Goal: Task Accomplishment & Management: Complete application form

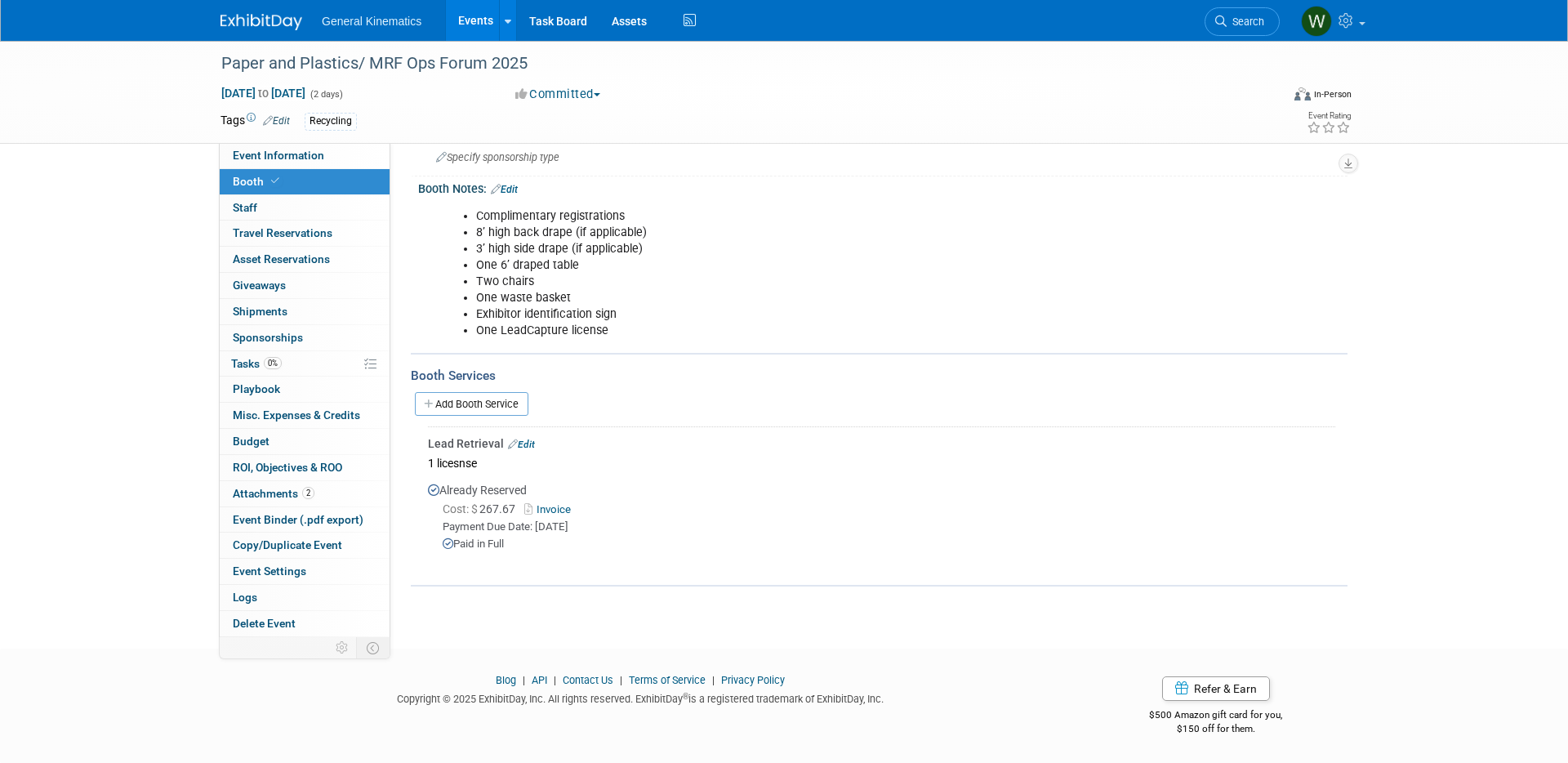
scroll to position [1, 0]
click at [236, 12] on link at bounding box center [272, 13] width 102 height 13
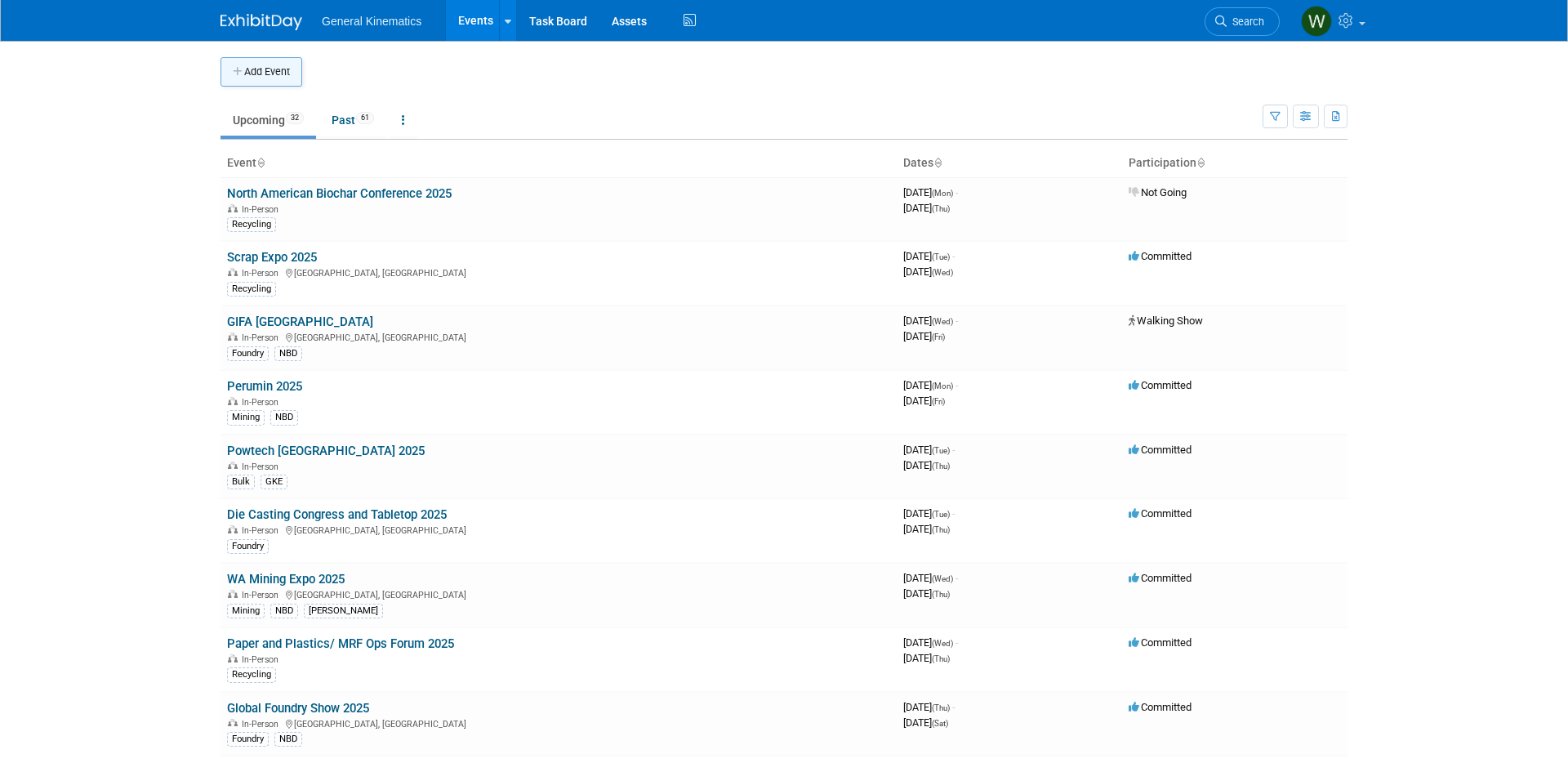
click at [243, 62] on button "Add Event" at bounding box center [261, 72] width 81 height 30
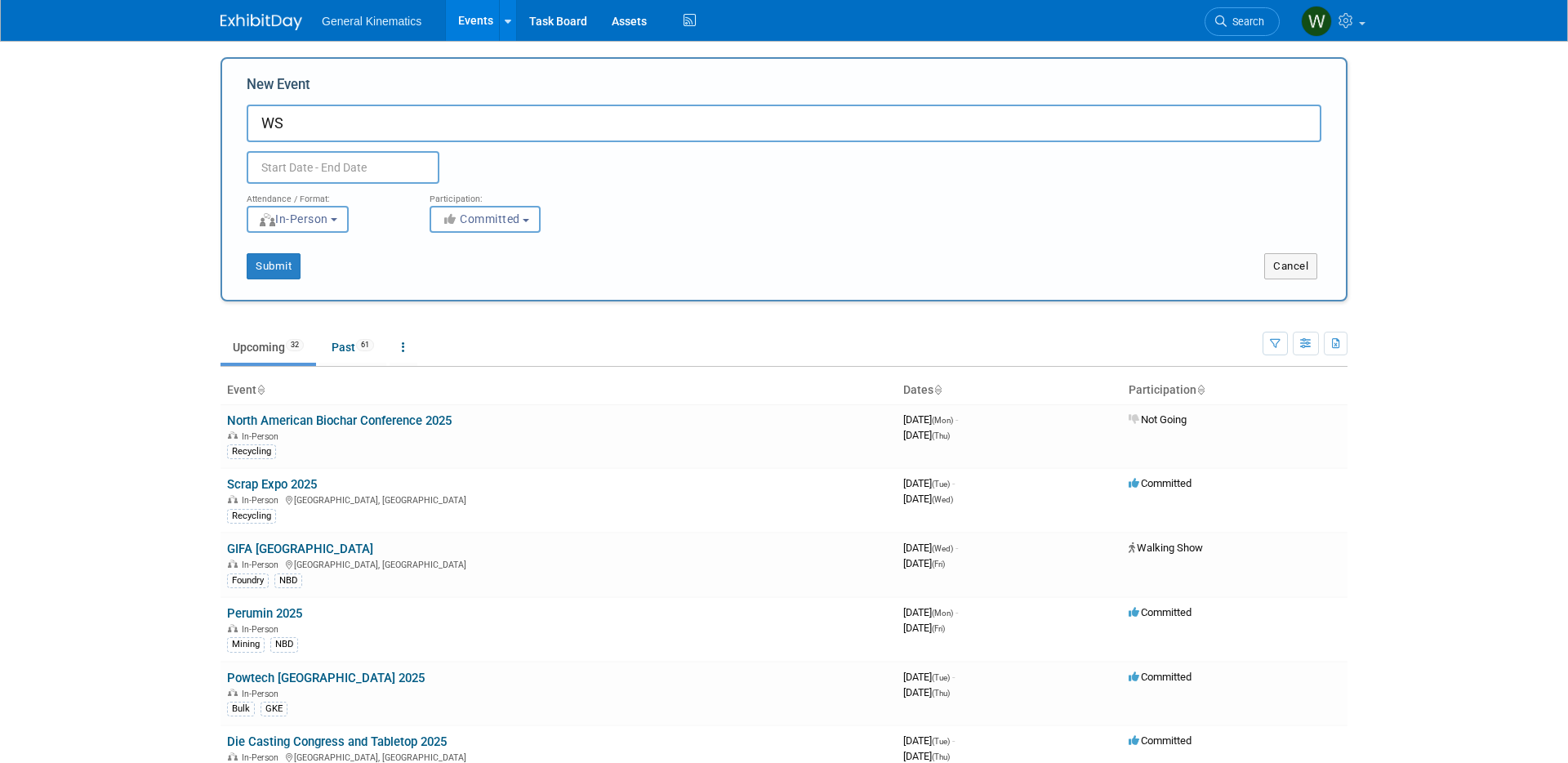
type input "W"
type input "Scrap Expo"
click at [319, 177] on input "text" at bounding box center [343, 166] width 193 height 32
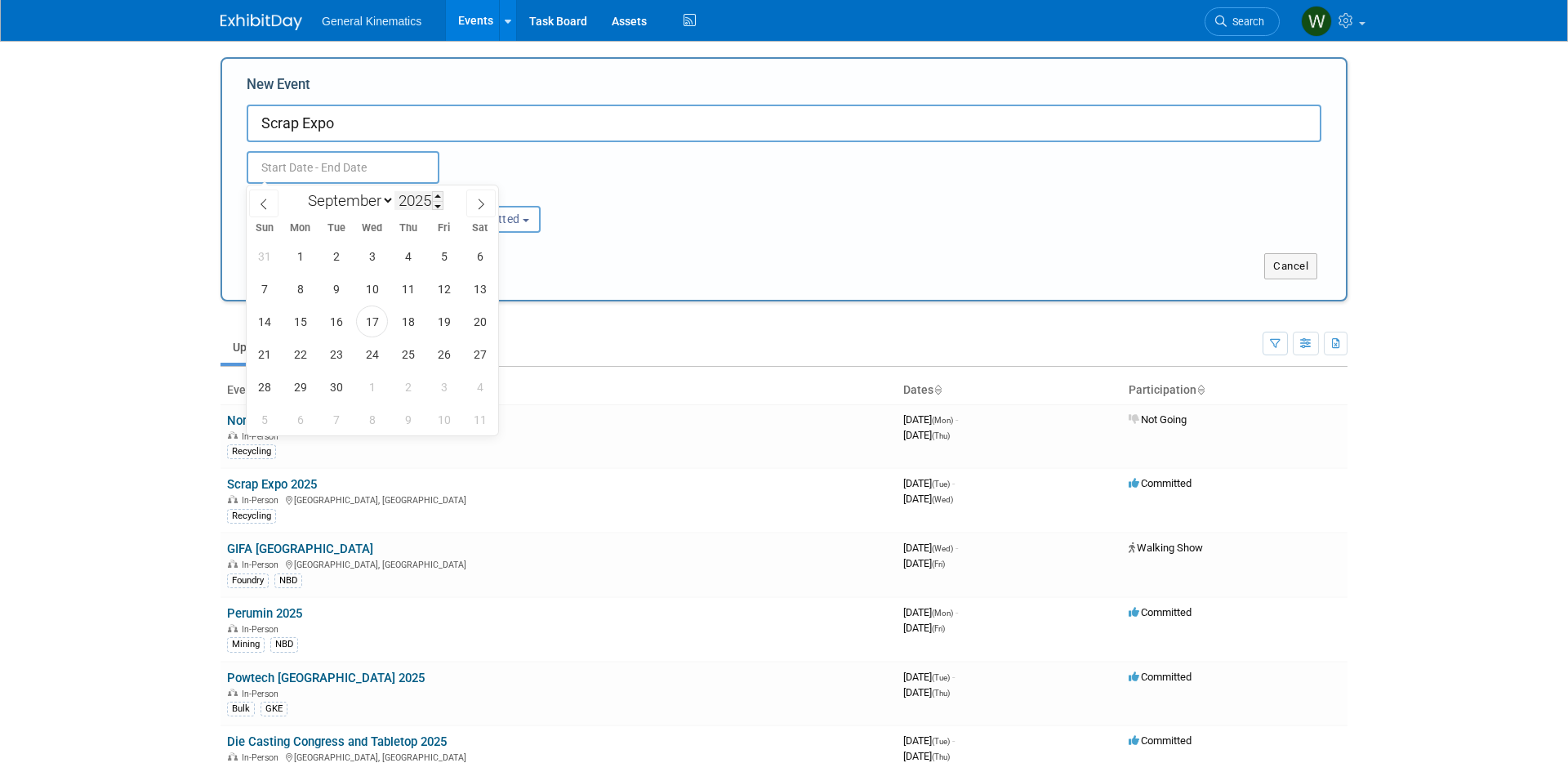
click at [430, 201] on input "2025" at bounding box center [419, 200] width 49 height 18
click at [439, 194] on span at bounding box center [437, 195] width 11 height 10
type input "2026"
click at [371, 288] on span "9" at bounding box center [371, 288] width 32 height 32
click at [415, 288] on span "10" at bounding box center [407, 288] width 32 height 32
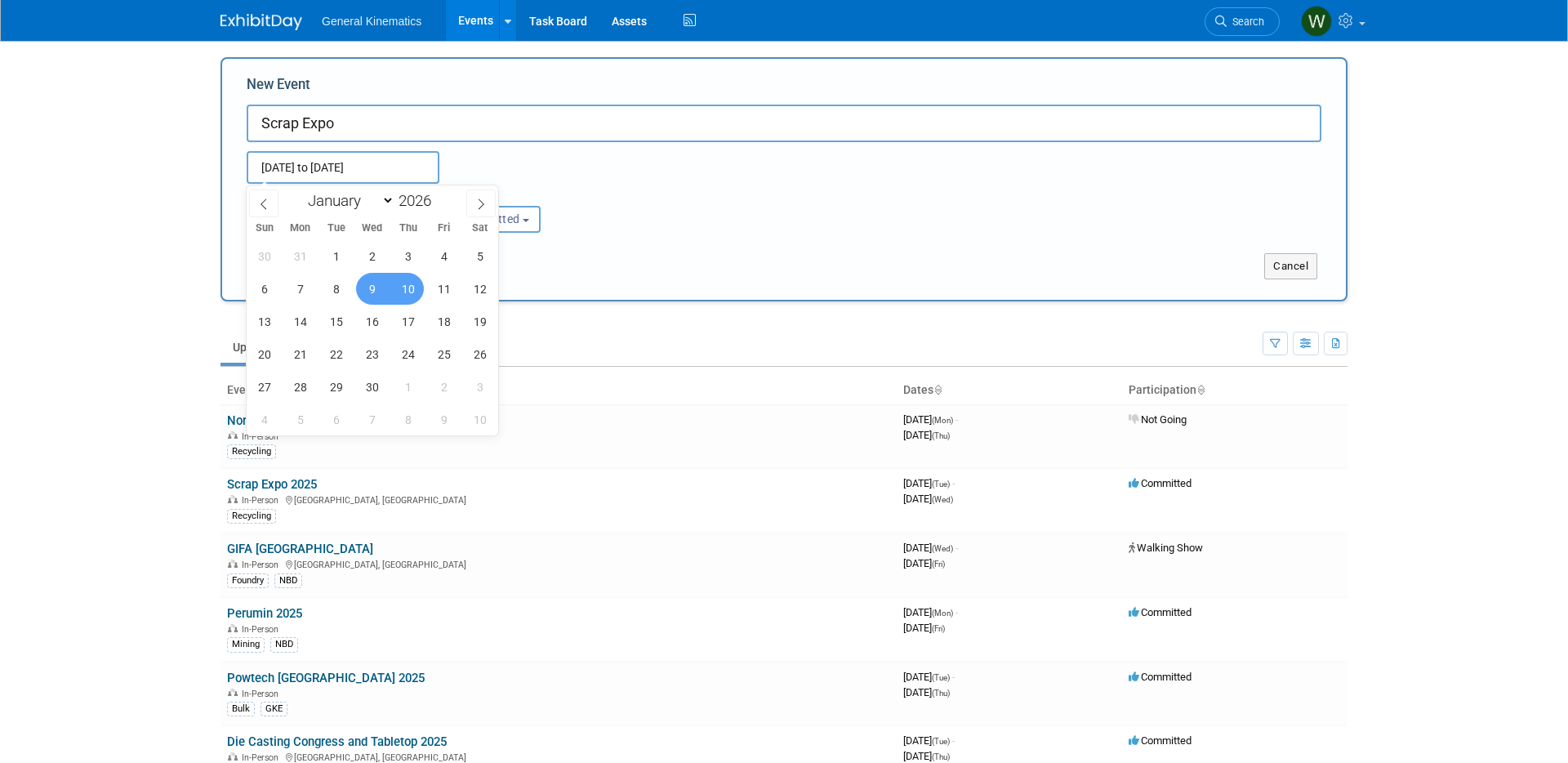
type input "Sep 9, 2026 to Sep 10, 2026"
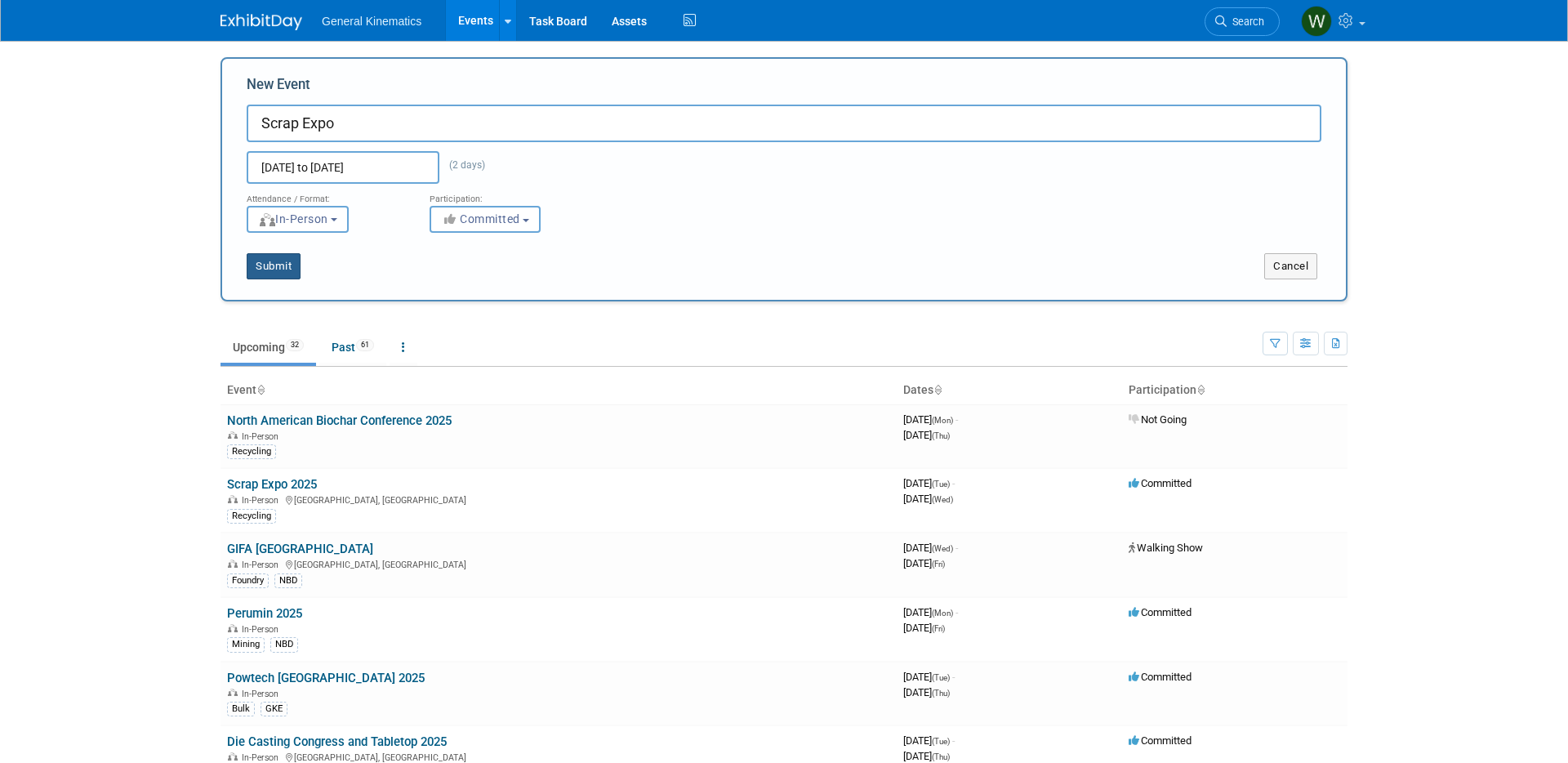
click at [283, 264] on button "Submit" at bounding box center [273, 266] width 54 height 26
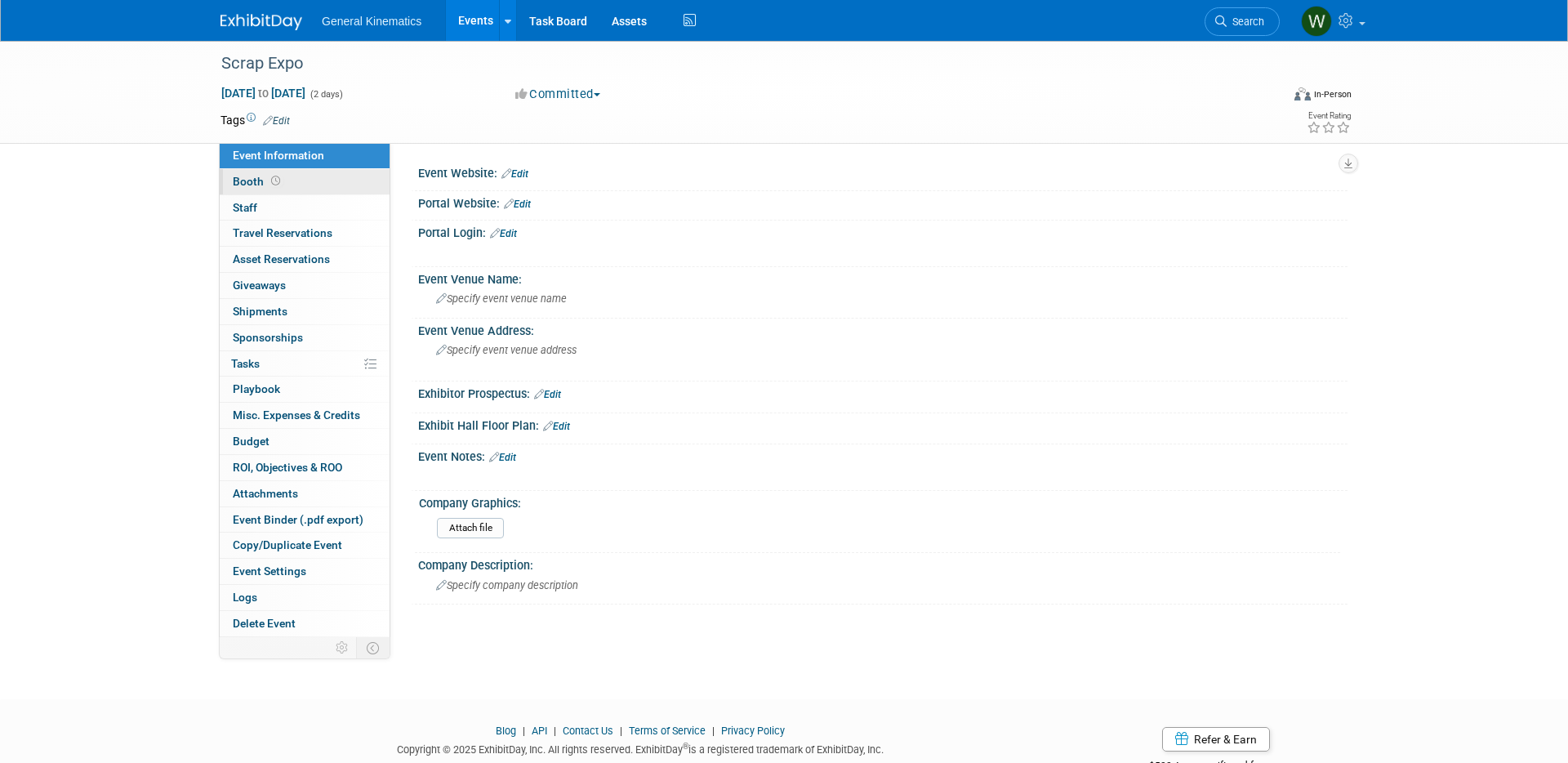
click at [279, 184] on span at bounding box center [276, 180] width 16 height 12
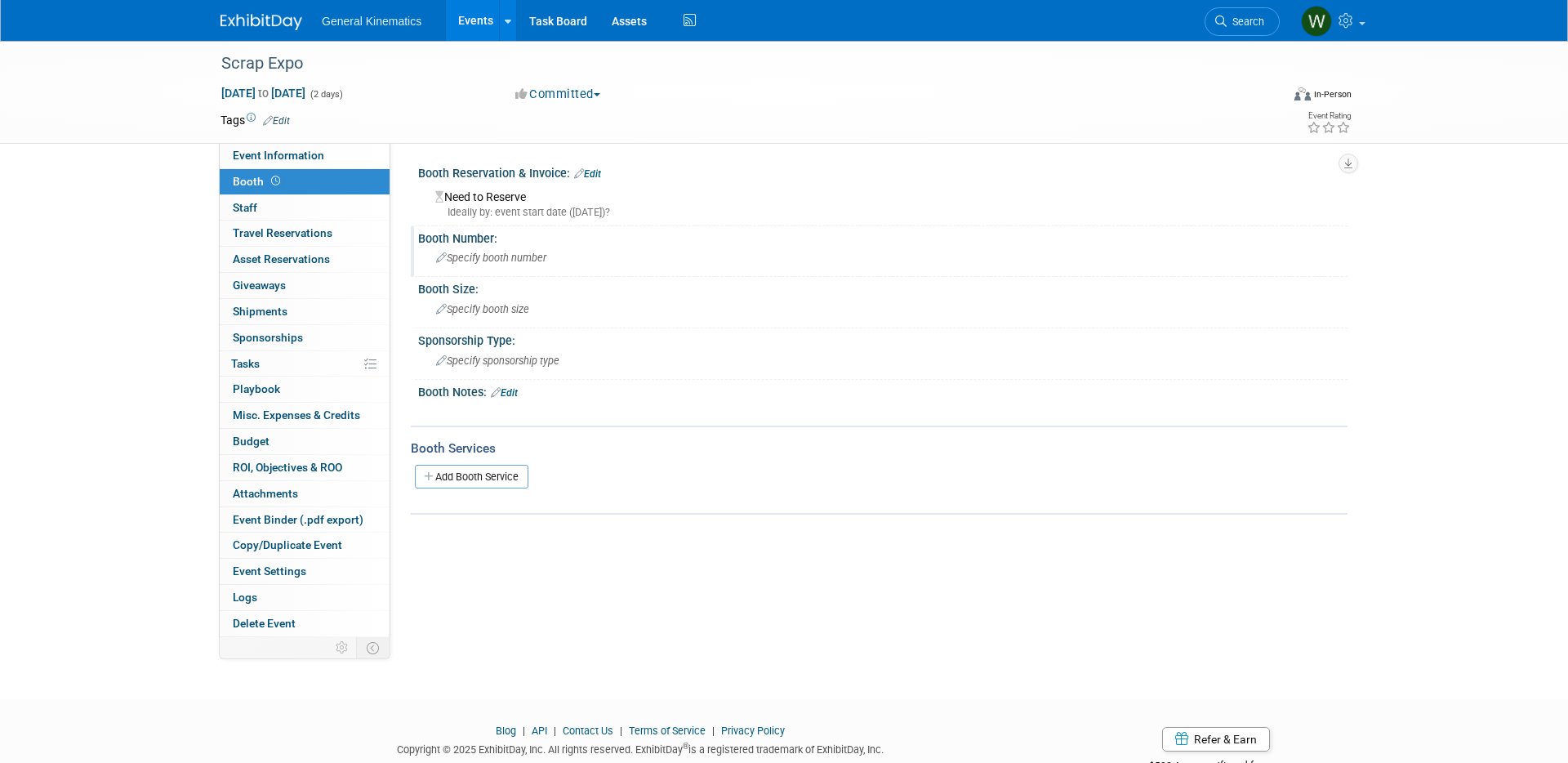
click at [498, 261] on span "Specify booth number" at bounding box center [491, 258] width 110 height 12
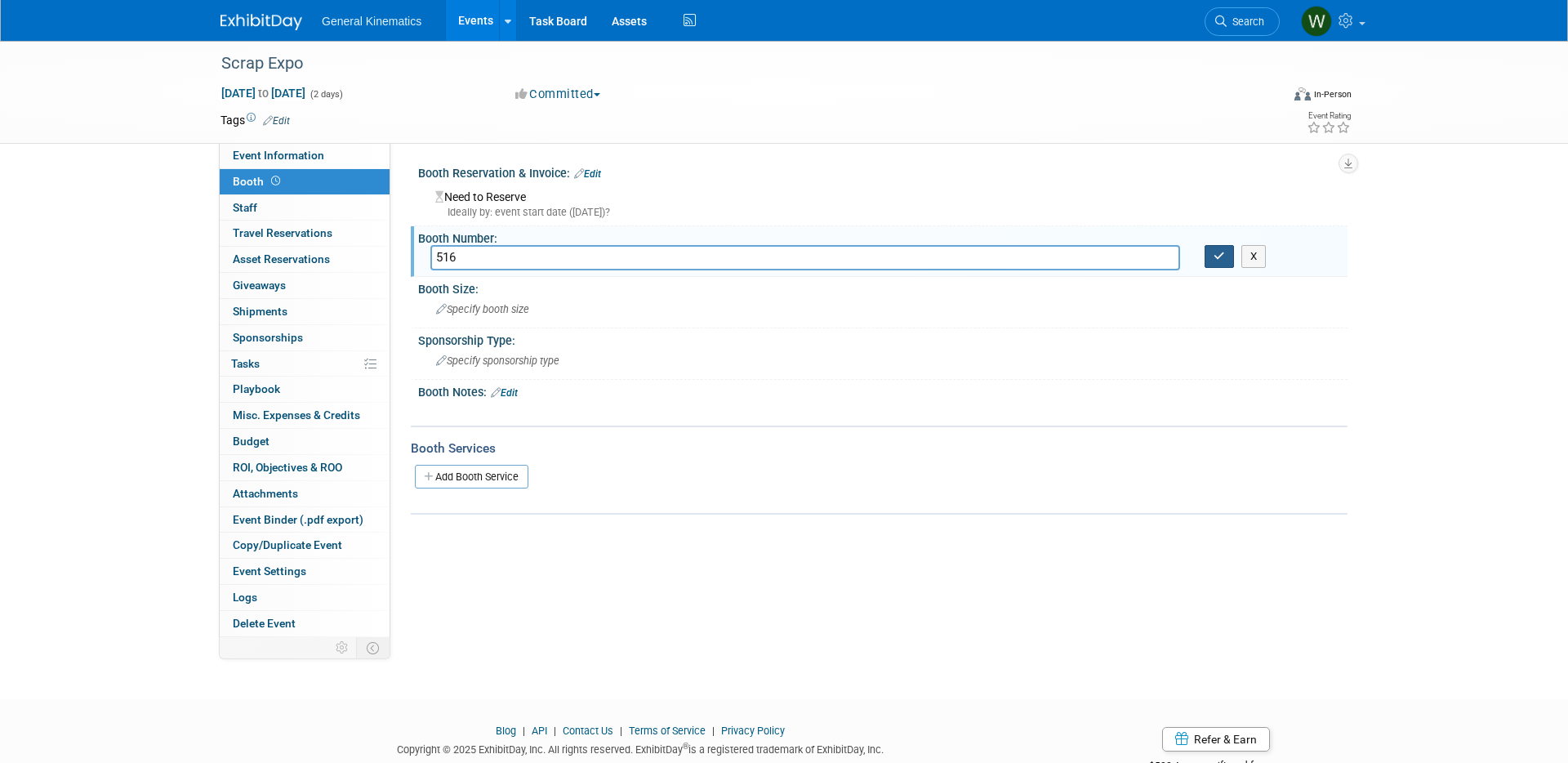
type input "516"
click at [1211, 257] on button "button" at bounding box center [1219, 257] width 30 height 23
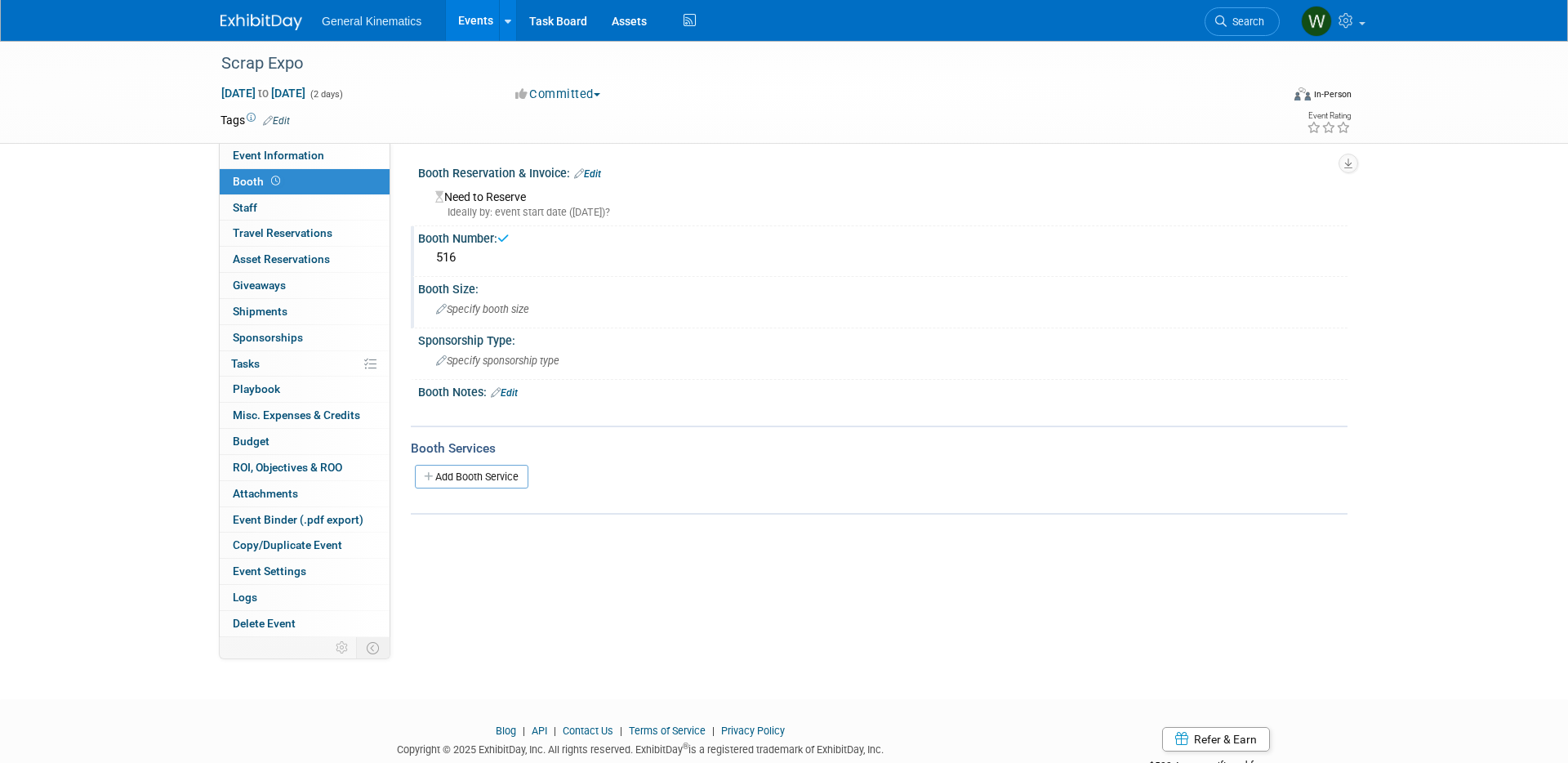
click at [511, 297] on div "Specify booth size" at bounding box center [882, 308] width 905 height 25
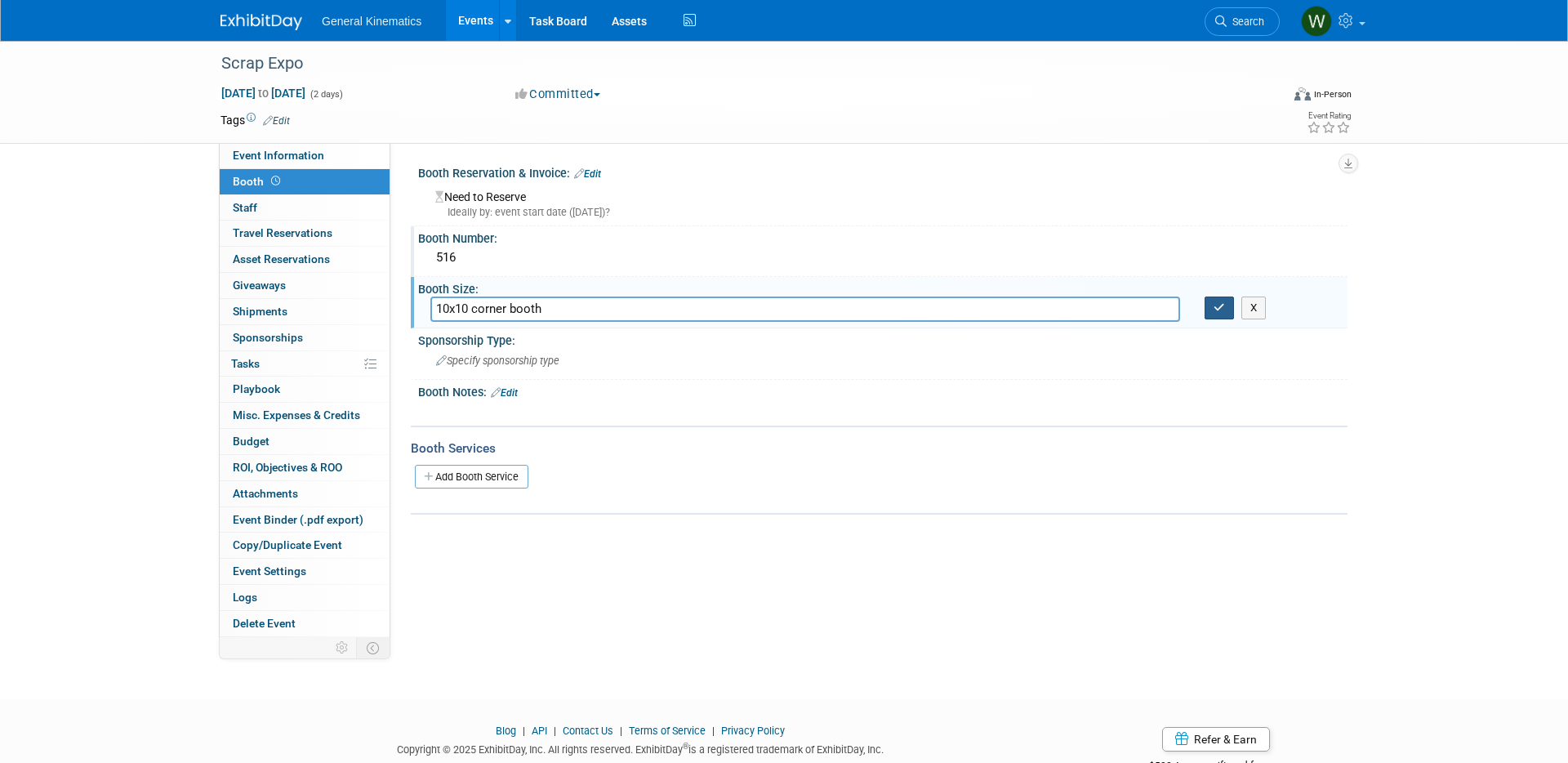
type input "10x10 corner booth"
click at [1211, 310] on button "button" at bounding box center [1219, 307] width 30 height 23
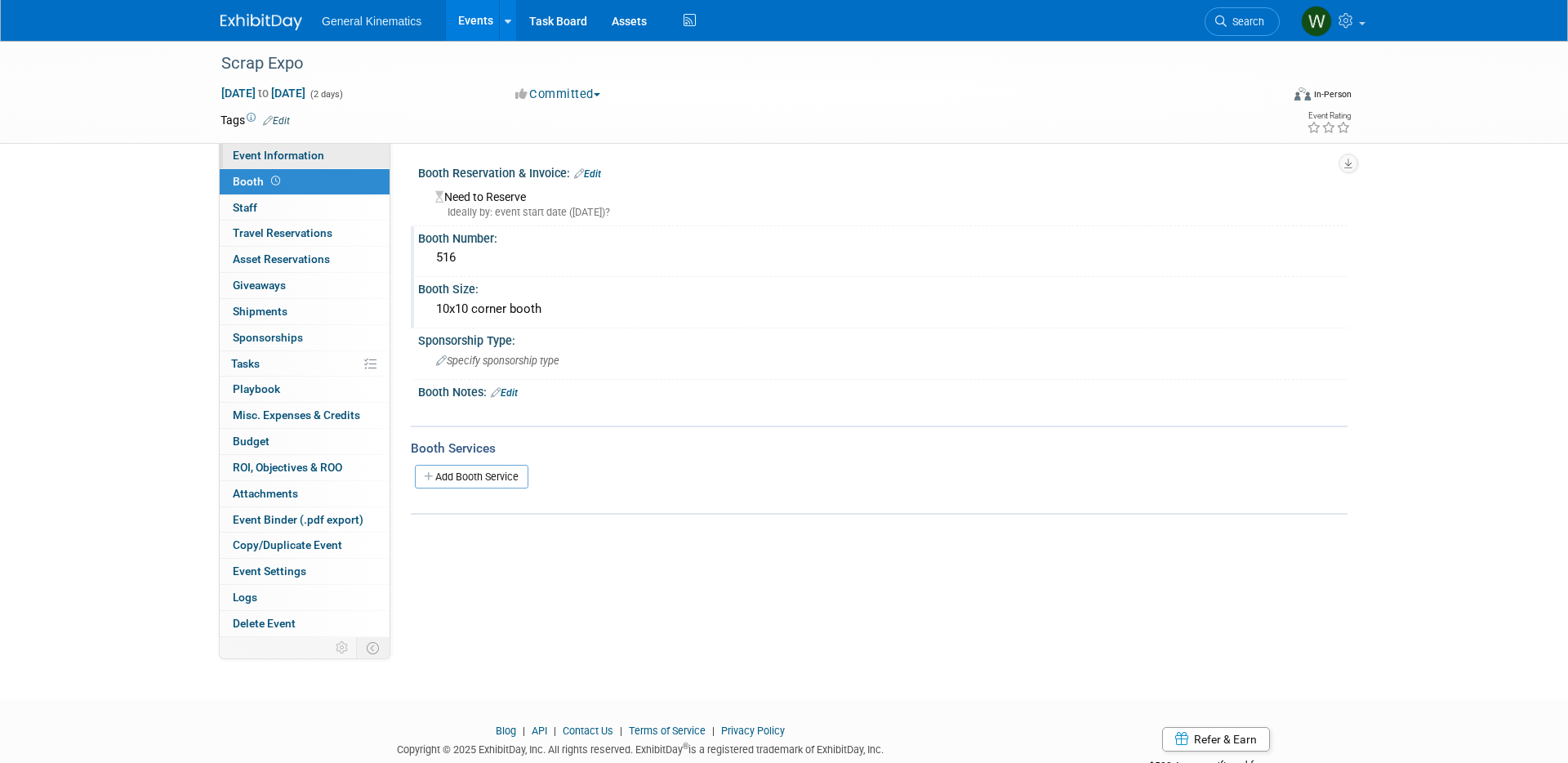
click at [251, 150] on span "Event Information" at bounding box center [279, 155] width 91 height 13
